Goal: Transaction & Acquisition: Purchase product/service

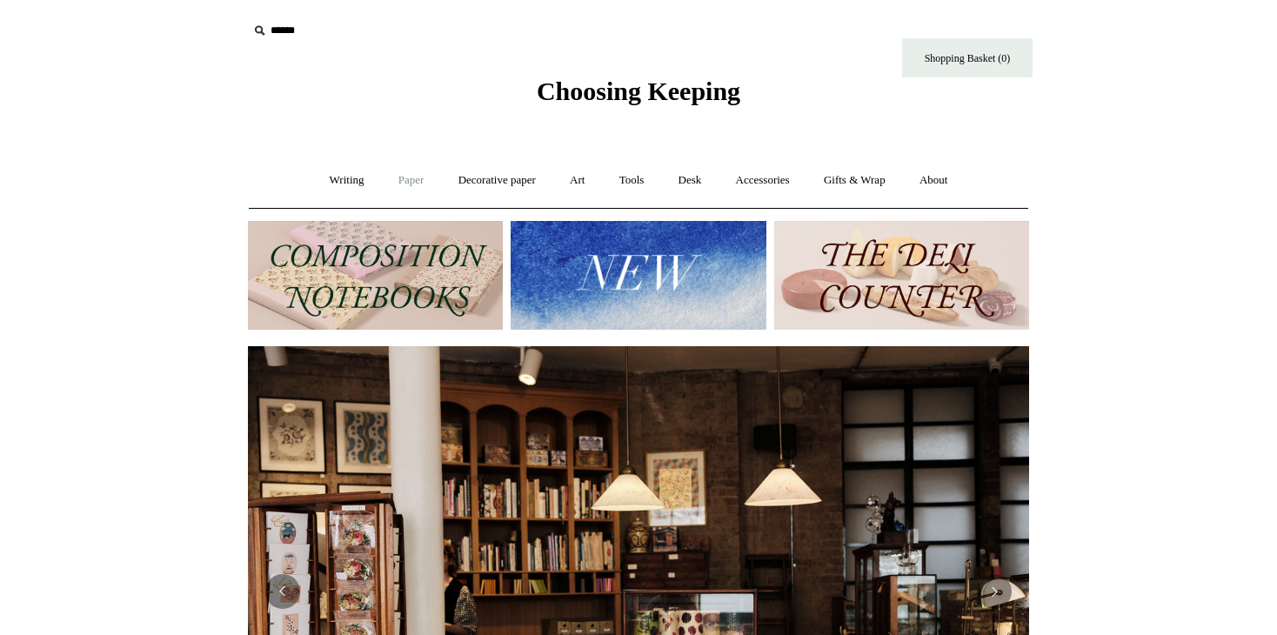
click at [404, 177] on link "Paper +" at bounding box center [411, 180] width 57 height 46
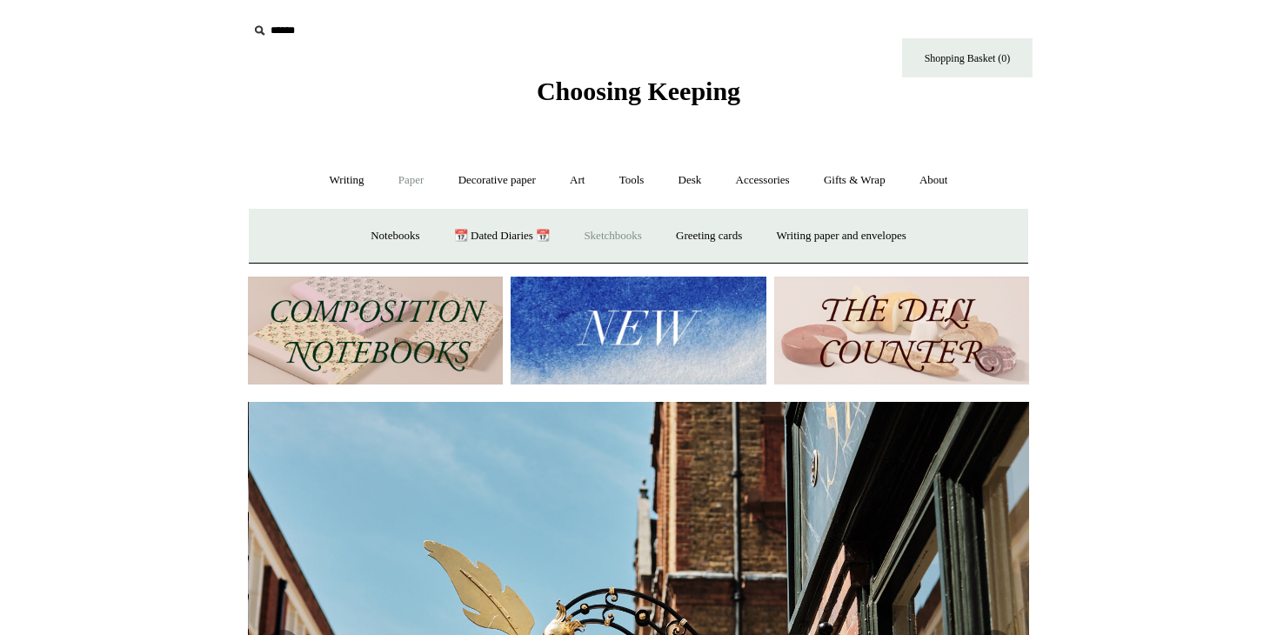
scroll to position [0, 781]
click at [839, 229] on link "Writing paper and envelopes +" at bounding box center [841, 236] width 161 height 46
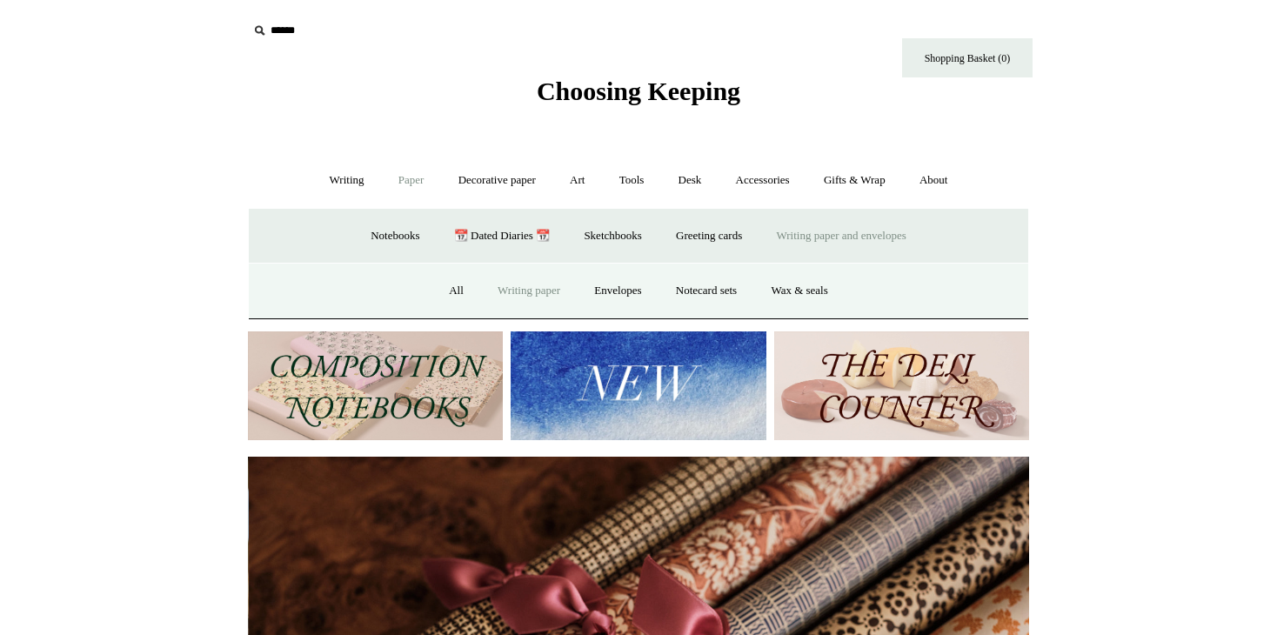
scroll to position [0, 1562]
click at [528, 294] on link "Writing paper" at bounding box center [529, 291] width 94 height 46
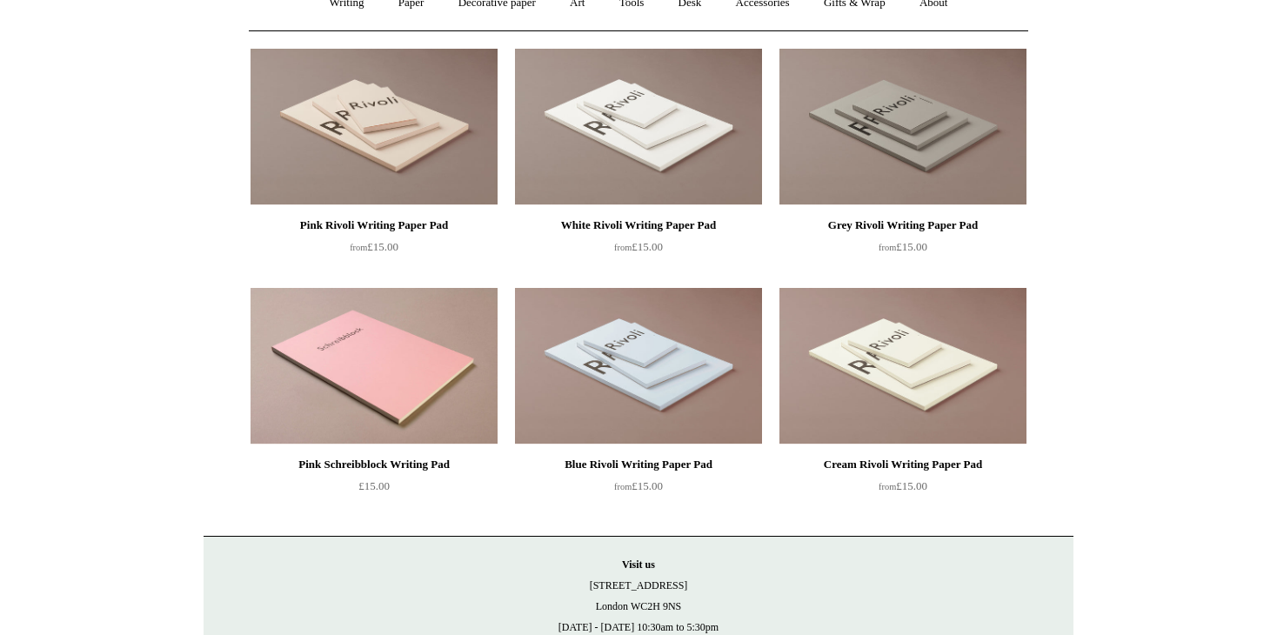
scroll to position [193, 0]
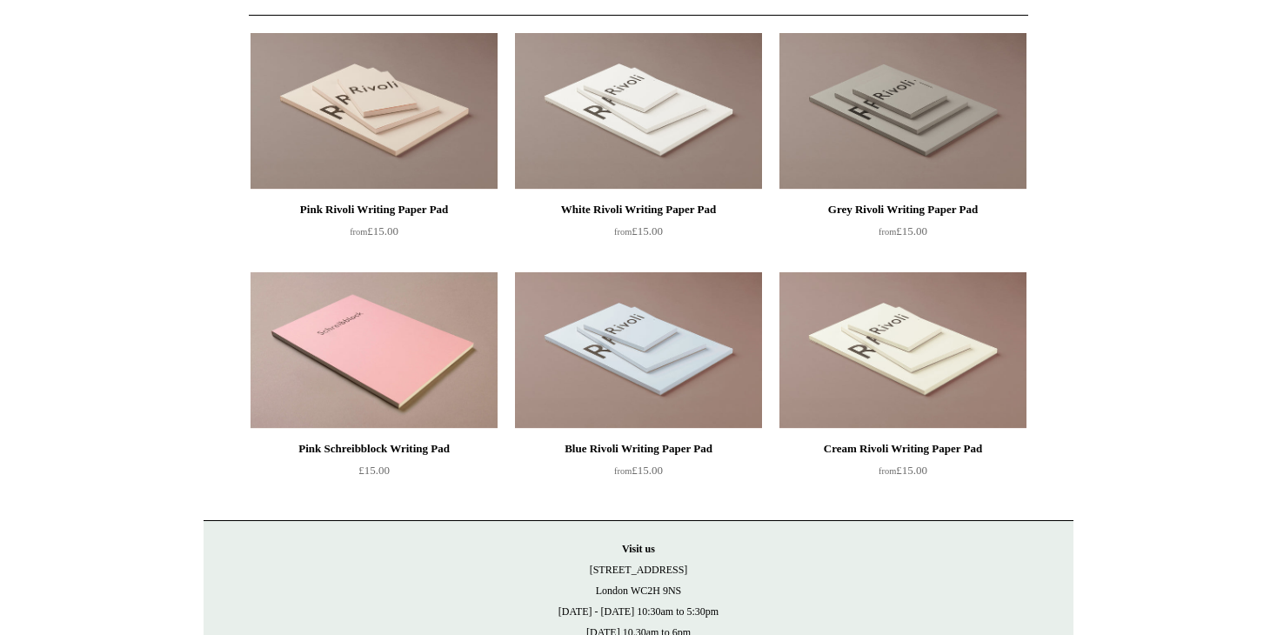
click at [331, 453] on div "Pink Schreibblock Writing Pad" at bounding box center [374, 448] width 238 height 21
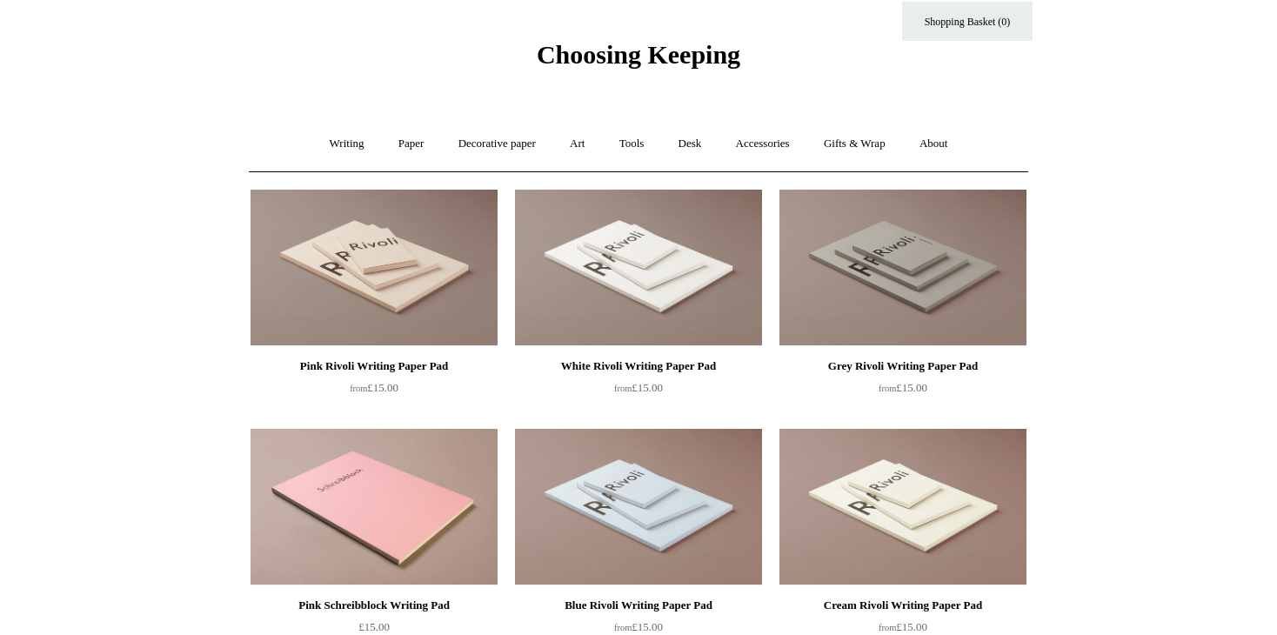
scroll to position [0, 0]
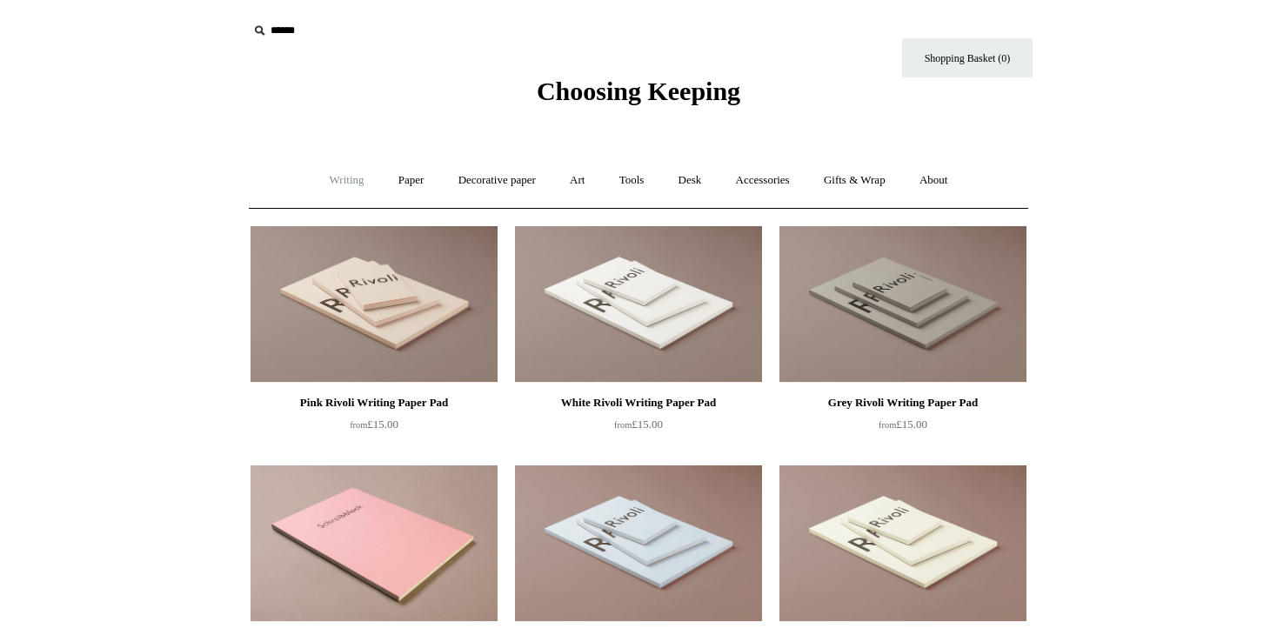
click at [340, 188] on link "Writing +" at bounding box center [347, 180] width 66 height 46
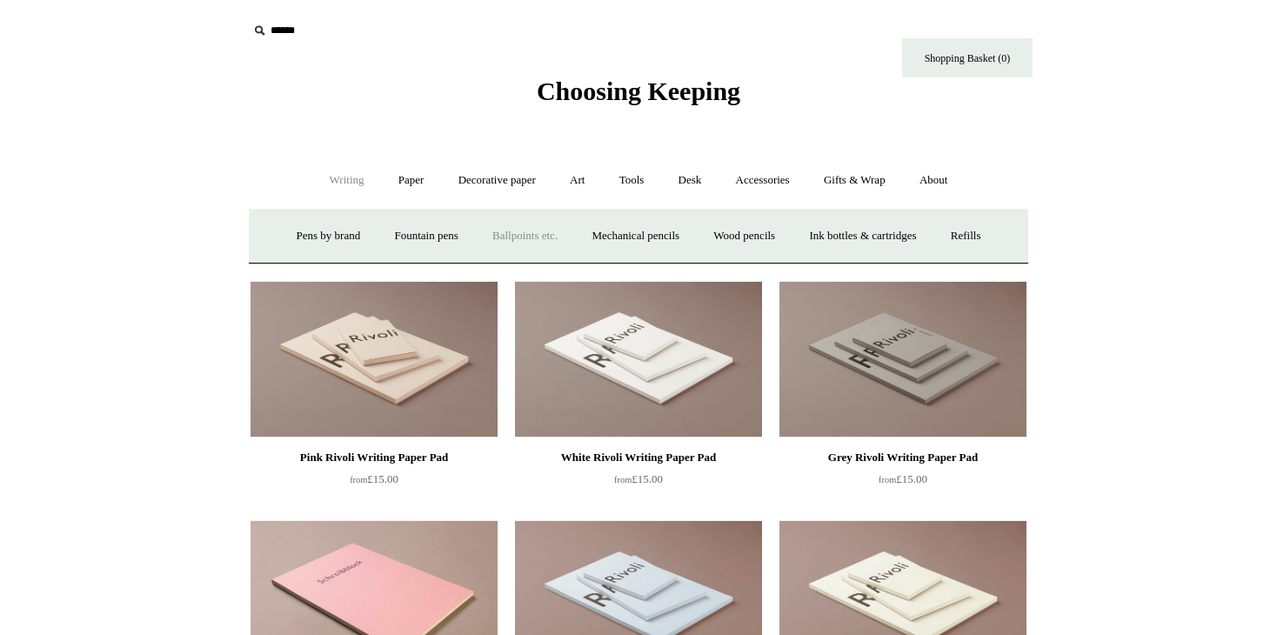
click at [529, 236] on link "Ballpoints etc. +" at bounding box center [525, 236] width 97 height 46
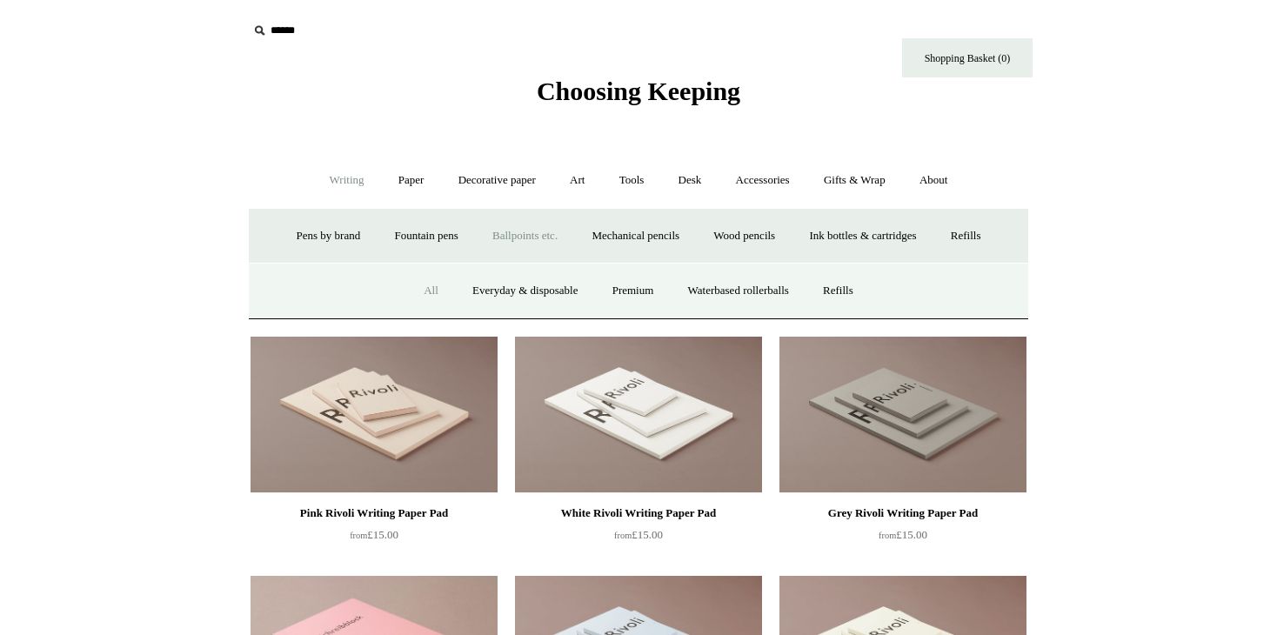
click at [419, 289] on link "All" at bounding box center [431, 291] width 46 height 46
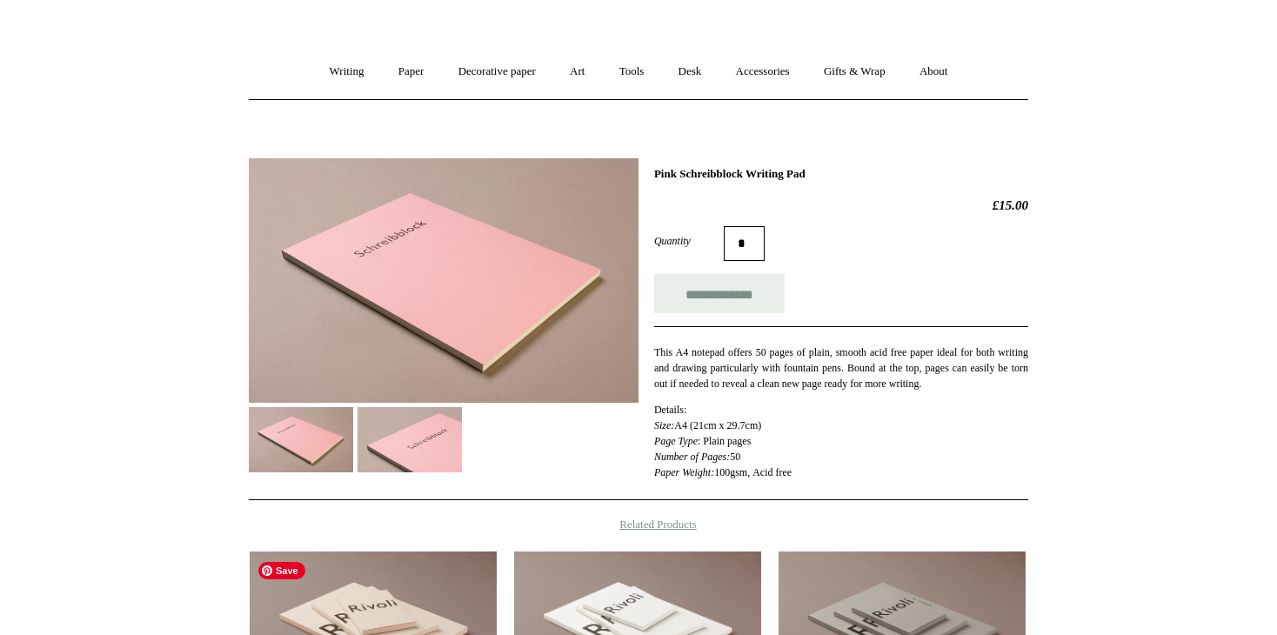
scroll to position [97, 0]
